Goal: Transaction & Acquisition: Purchase product/service

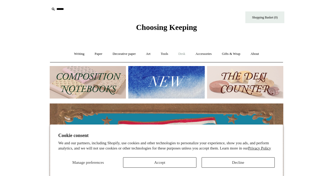
click at [184, 53] on link "Desk +" at bounding box center [182, 54] width 16 height 14
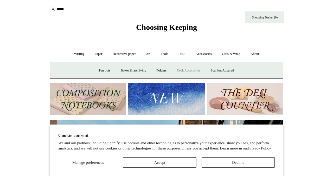
click at [186, 72] on link "Desk Accessories" at bounding box center [188, 71] width 33 height 14
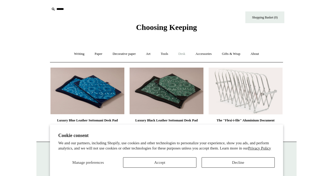
click at [184, 53] on link "Desk +" at bounding box center [182, 54] width 16 height 14
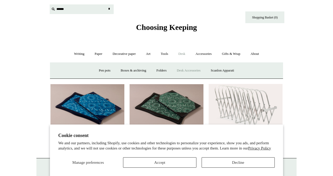
click at [58, 9] on input "text" at bounding box center [82, 9] width 64 height 10
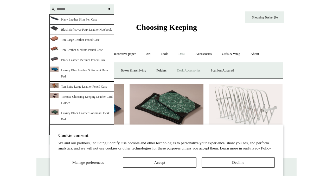
type input "*******"
click at [106, 4] on input "*" at bounding box center [108, 8] width 5 height 9
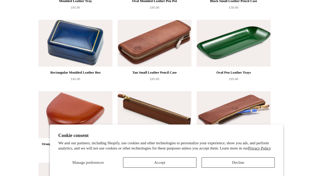
scroll to position [379, 0]
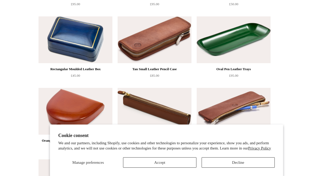
click at [226, 58] on img at bounding box center [234, 39] width 74 height 47
